Goal: Transaction & Acquisition: Purchase product/service

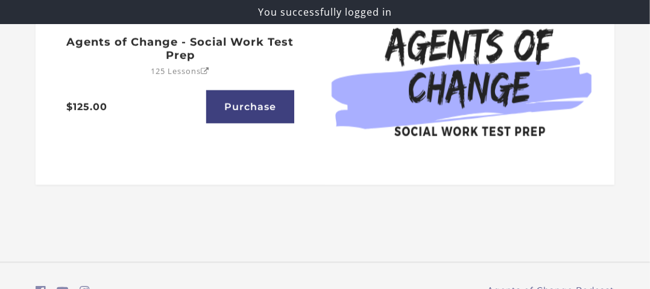
scroll to position [492, 0]
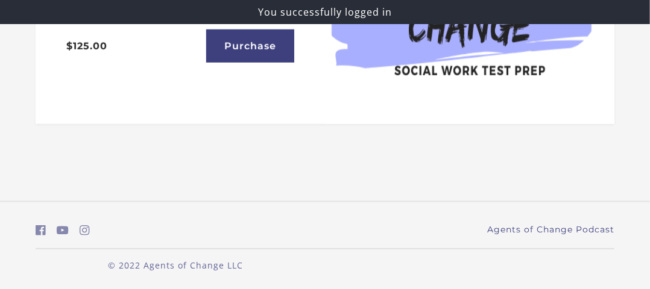
click at [24, 239] on footer "Agents of Change Podcast © 2022 Agents of Change LLC" at bounding box center [325, 246] width 650 height 88
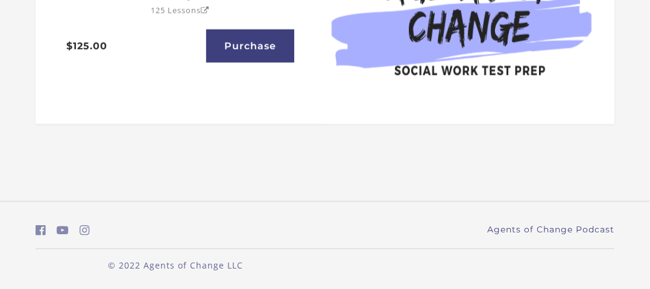
click at [24, 231] on footer "Agents of Change Podcast © 2022 Agents of Change LLC" at bounding box center [325, 246] width 650 height 88
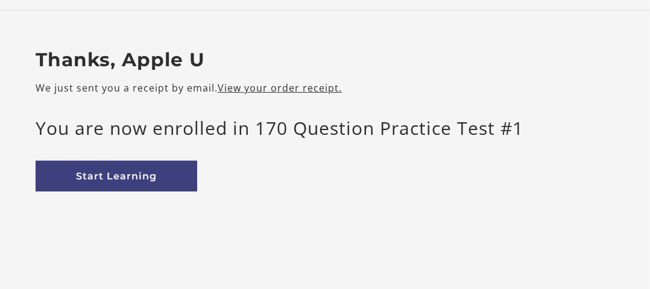
scroll to position [67, 0]
click at [241, 131] on p "You are now enrolled in 170 Question Practice Test #1" at bounding box center [325, 128] width 578 height 27
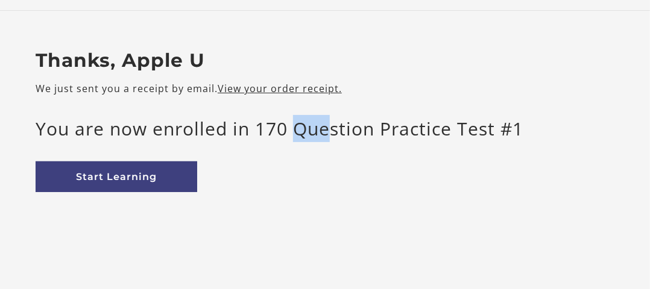
click at [241, 131] on p "You are now enrolled in 170 Question Practice Test #1" at bounding box center [325, 128] width 578 height 27
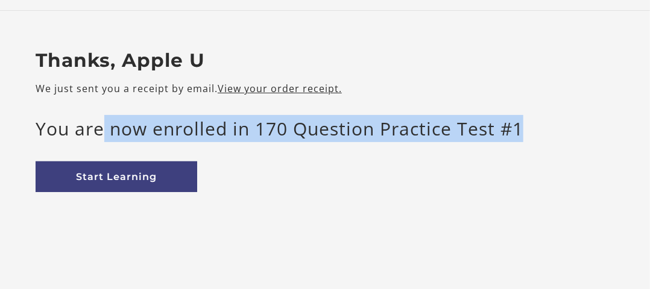
click at [241, 131] on p "You are now enrolled in 170 Question Practice Test #1" at bounding box center [325, 128] width 578 height 27
click at [241, 134] on p "You are now enrolled in 170 Question Practice Test #1" at bounding box center [325, 128] width 578 height 27
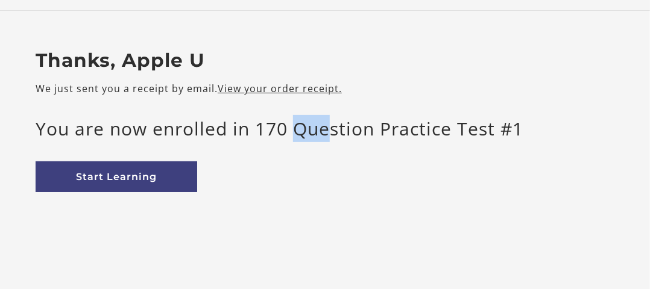
click at [241, 134] on p "You are now enrolled in 170 Question Practice Test #1" at bounding box center [325, 128] width 578 height 27
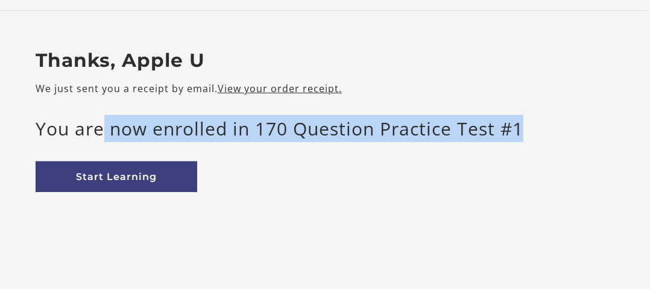
click at [241, 134] on p "You are now enrolled in 170 Question Practice Test #1" at bounding box center [325, 128] width 578 height 27
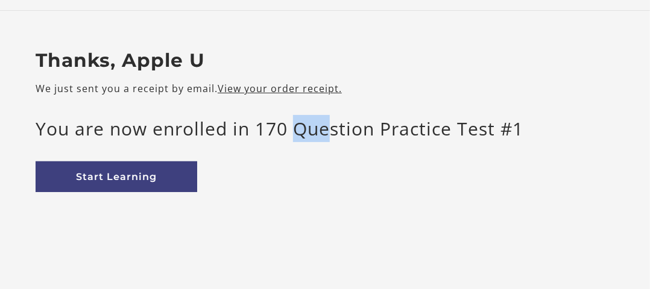
click at [241, 134] on p "You are now enrolled in 170 Question Practice Test #1" at bounding box center [325, 128] width 578 height 27
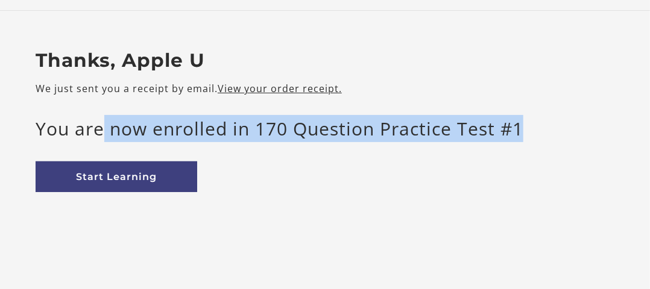
click at [241, 134] on p "You are now enrolled in 170 Question Practice Test #1" at bounding box center [325, 128] width 578 height 27
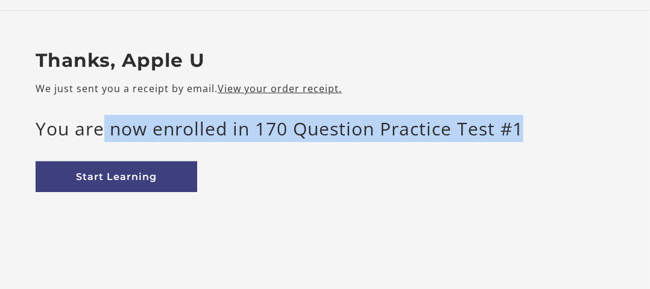
click at [241, 134] on p "You are now enrolled in 170 Question Practice Test #1" at bounding box center [325, 128] width 578 height 27
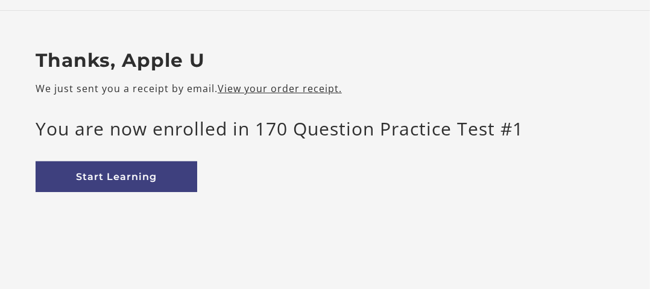
click at [272, 161] on div "Start Learning" at bounding box center [325, 176] width 578 height 31
